Goal: Browse casually

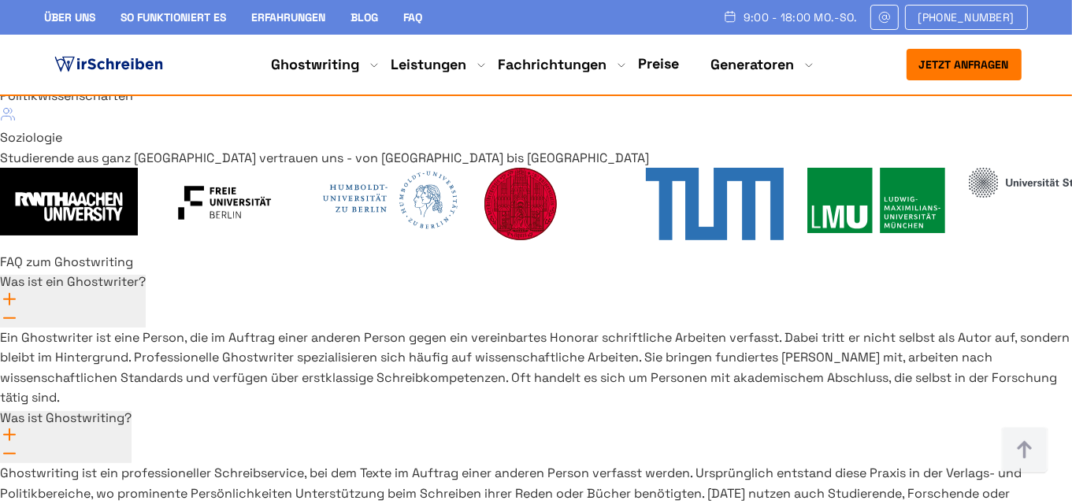
scroll to position [11713, 0]
